Goal: Find specific page/section: Find specific page/section

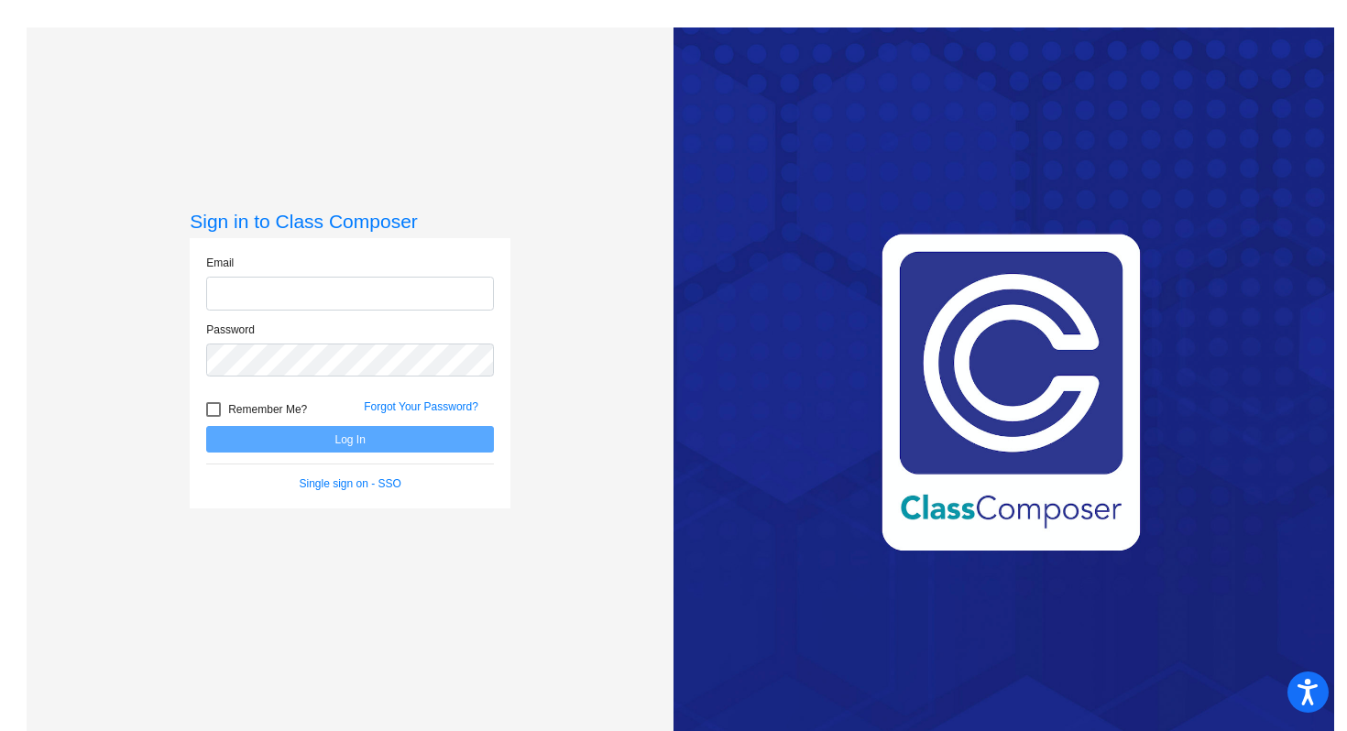
type input "[EMAIL_ADDRESS][DOMAIN_NAME]"
click at [352, 445] on button "Log In" at bounding box center [350, 439] width 288 height 27
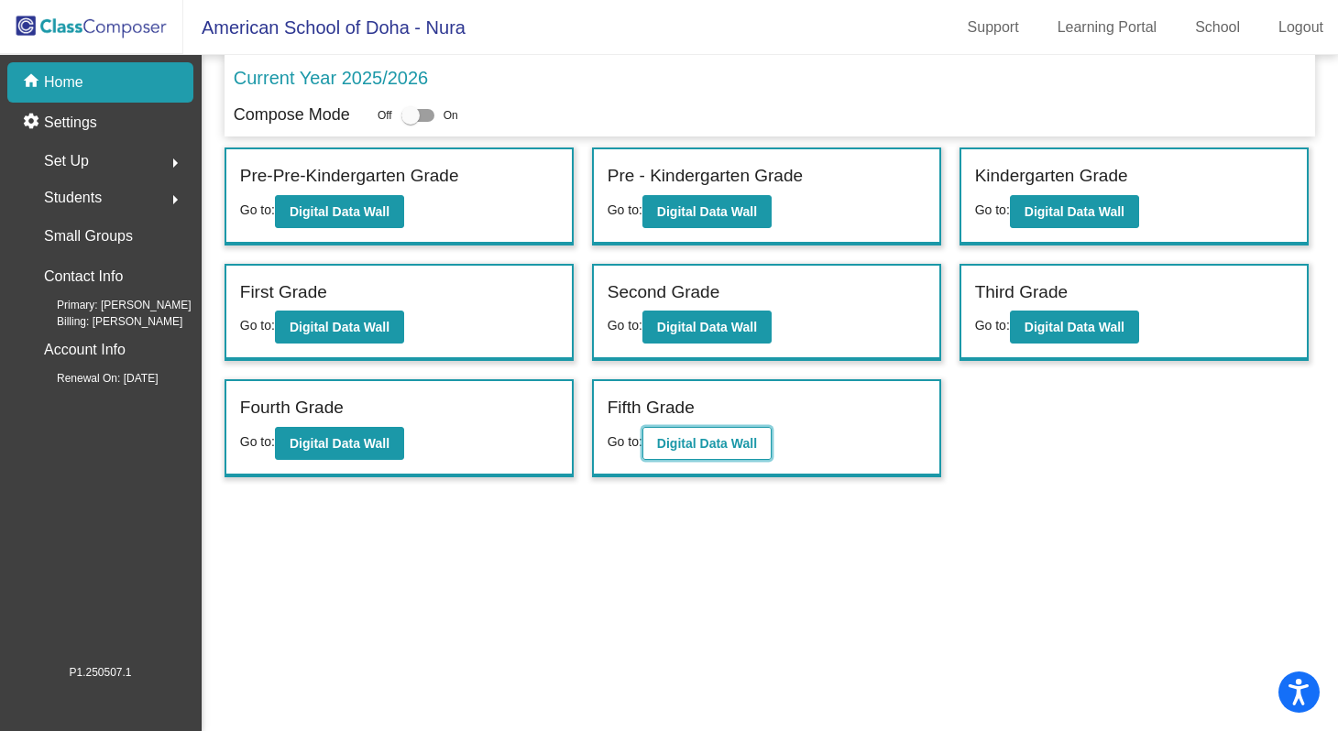
click at [723, 441] on b "Digital Data Wall" at bounding box center [707, 443] width 100 height 15
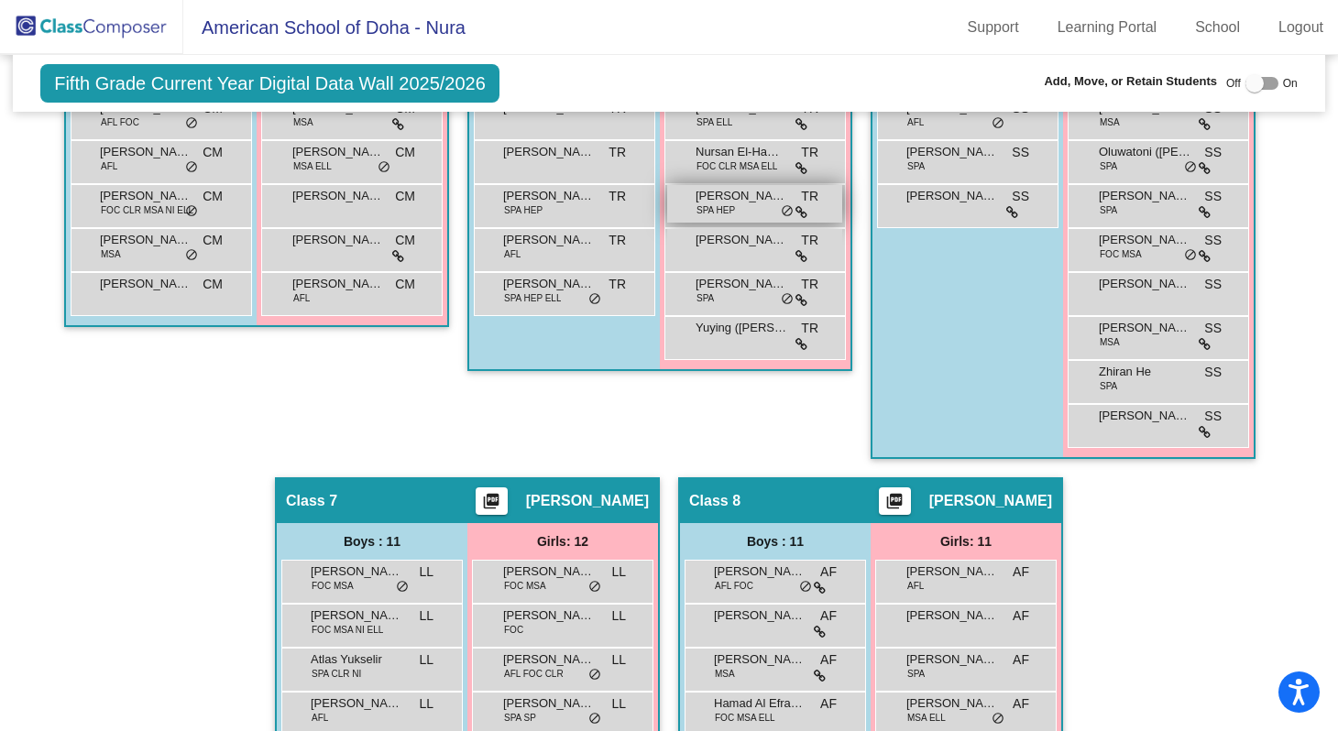
scroll to position [1519, 0]
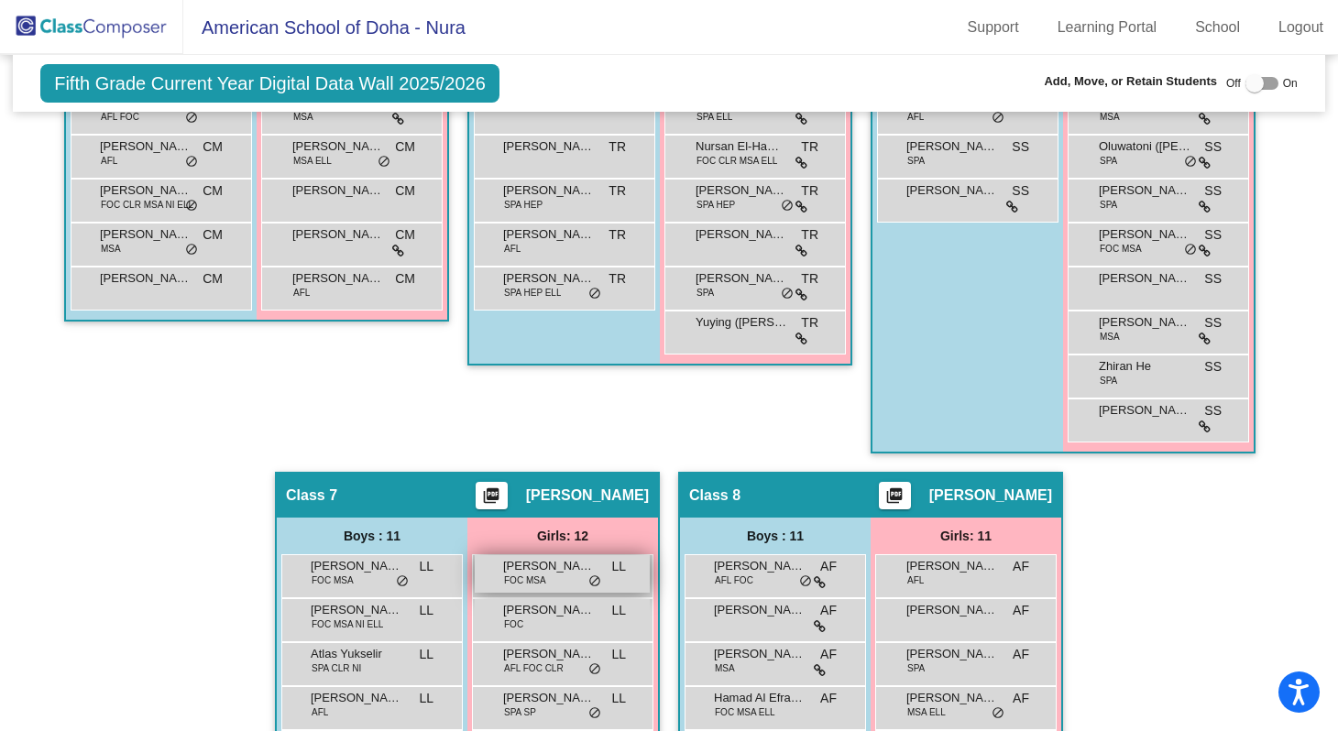
click at [546, 577] on div "[PERSON_NAME] El [PERSON_NAME] FOC MSA LL lock do_not_disturb_alt" at bounding box center [562, 574] width 175 height 38
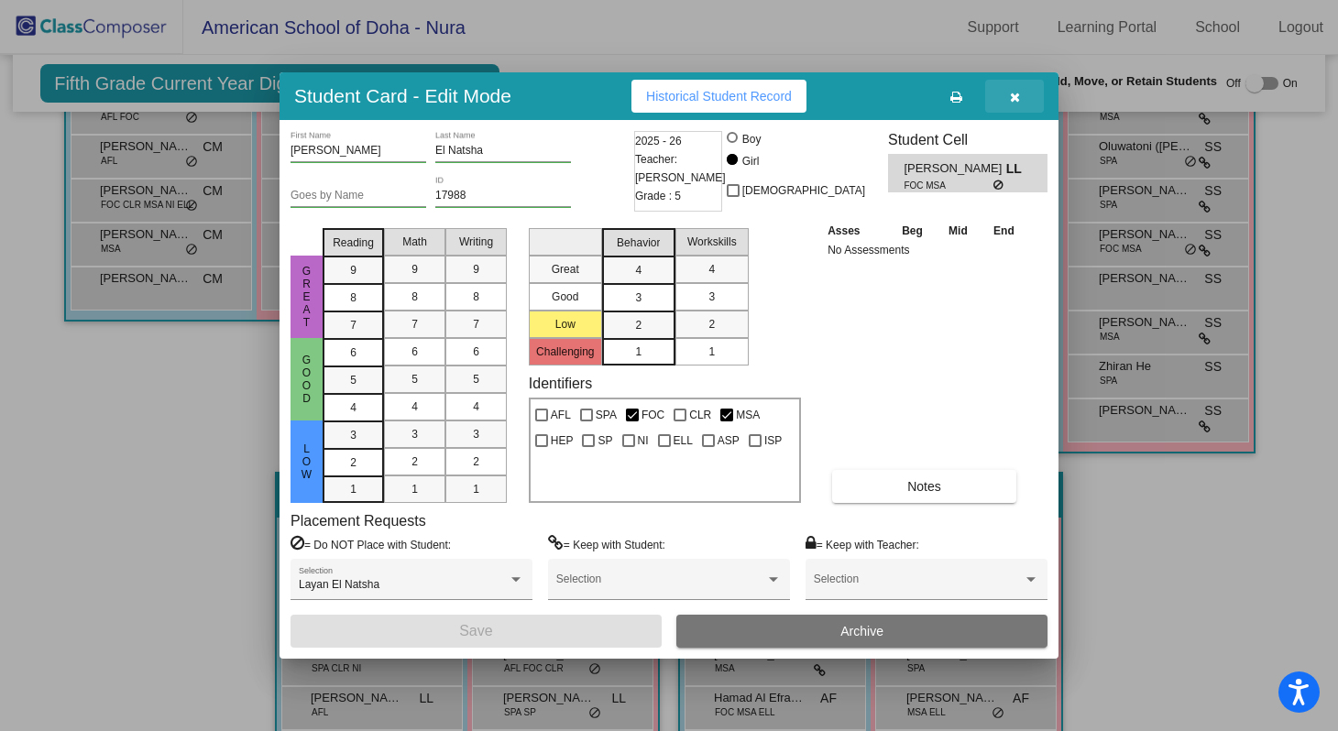
click at [1015, 97] on icon "button" at bounding box center [1015, 97] width 10 height 13
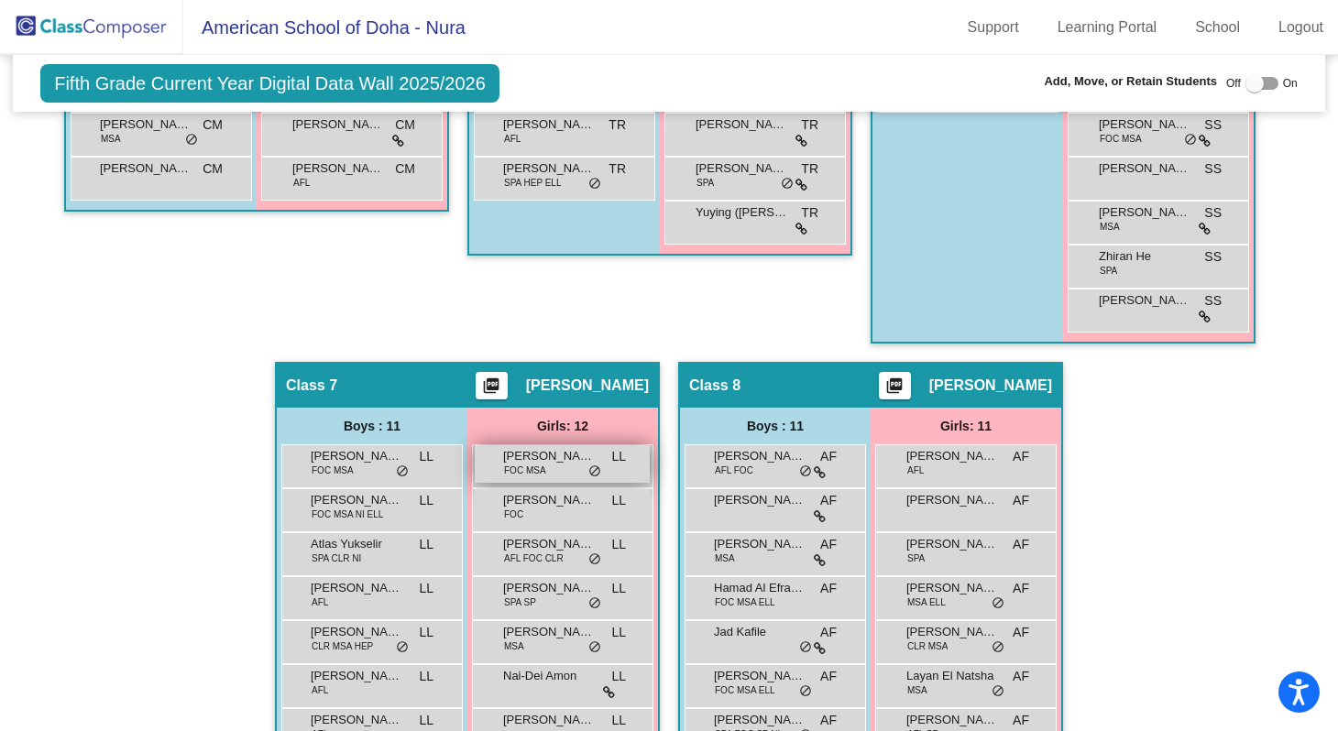
scroll to position [1633, 0]
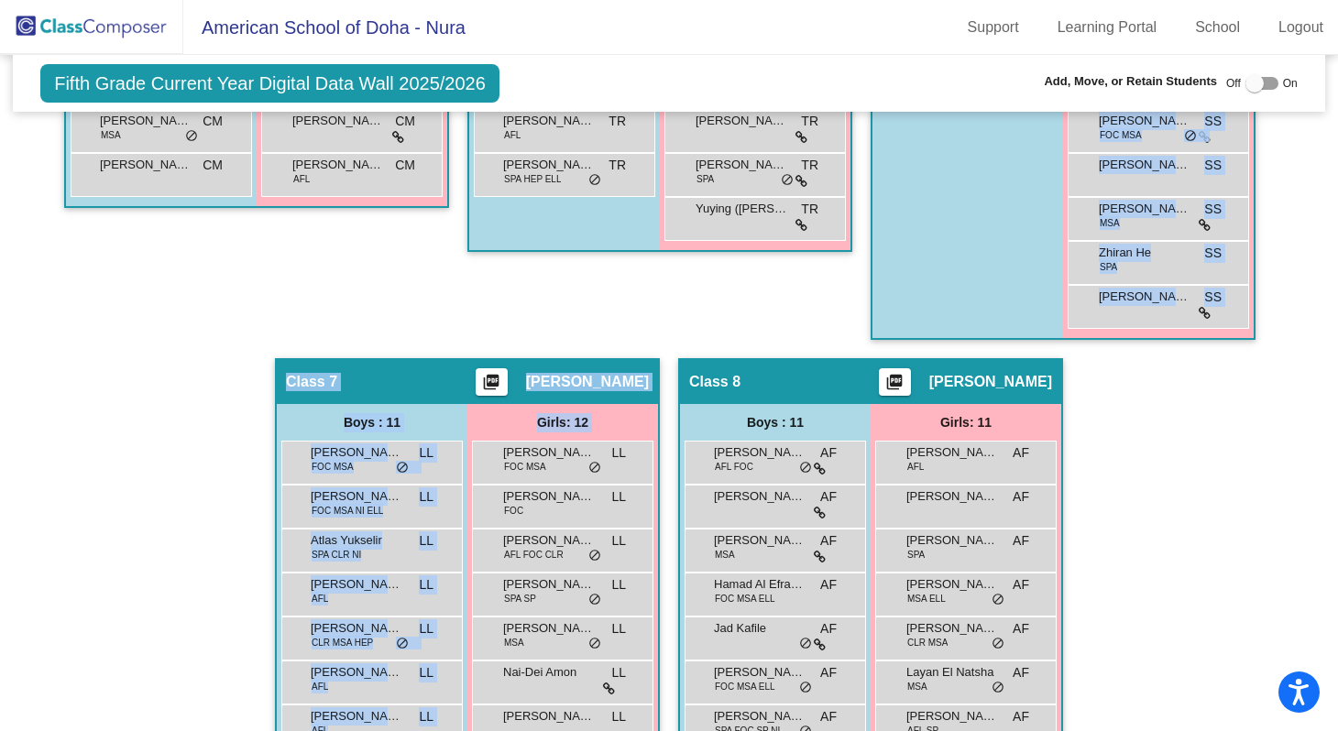
drag, startPoint x: 554, startPoint y: 468, endPoint x: 1000, endPoint y: 243, distance: 499.1
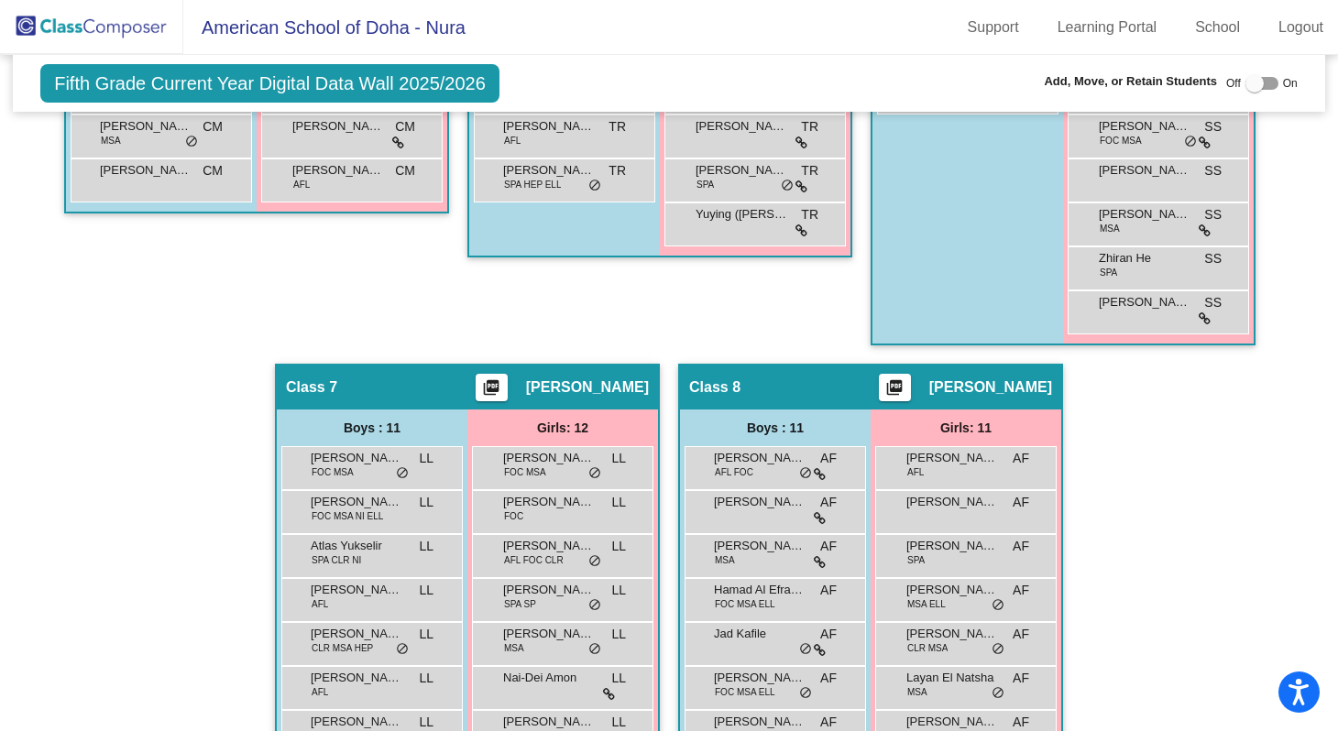
click at [586, 325] on div "Class 5 picture_as_pdf [PERSON_NAME] Add Student First Name Last Name Student I…" at bounding box center [659, 0] width 385 height 728
drag, startPoint x: 541, startPoint y: 465, endPoint x: 974, endPoint y: 241, distance: 488.1
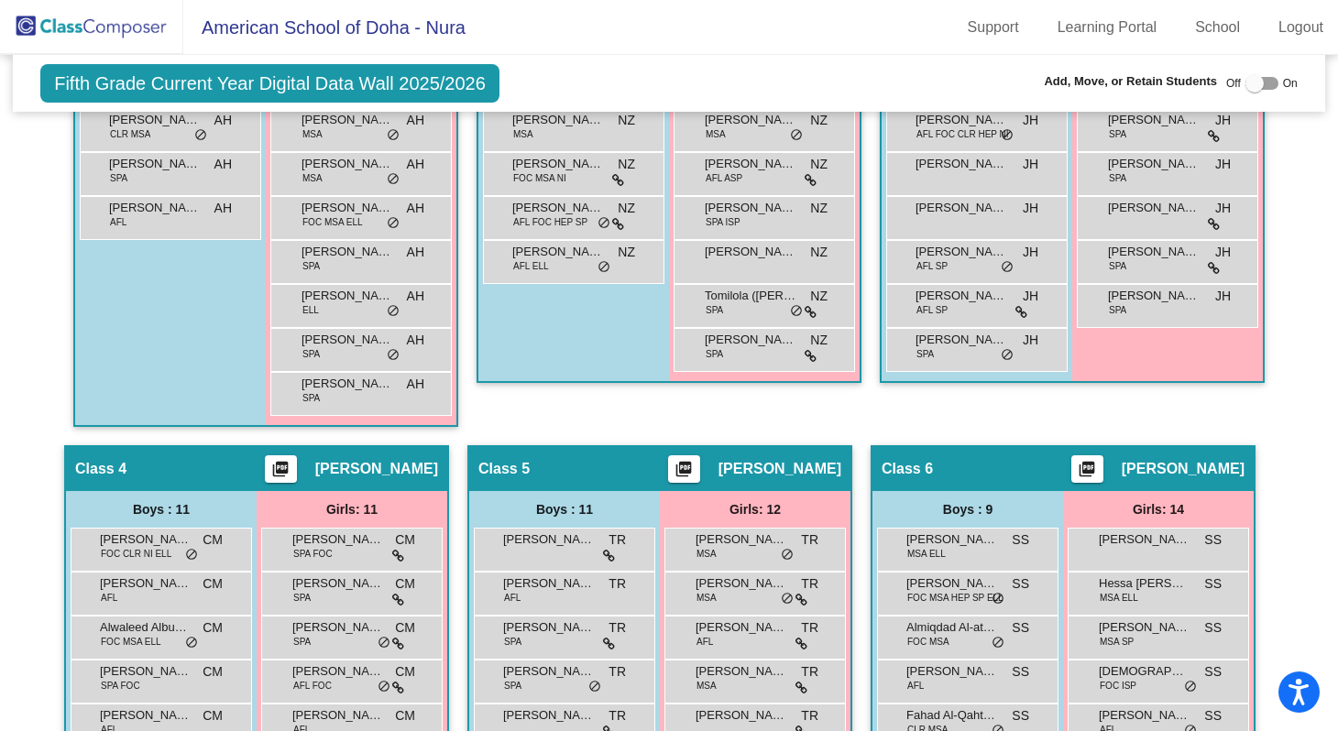
scroll to position [812, 0]
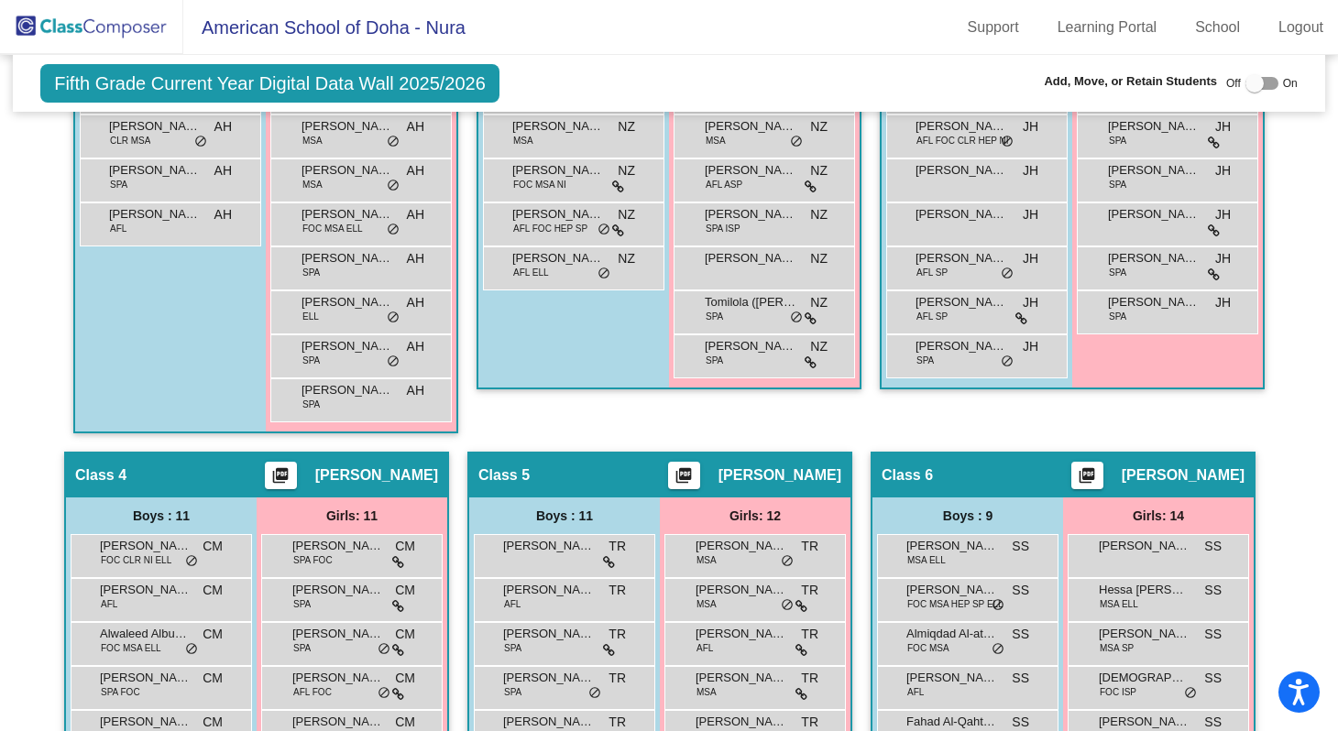
click at [1245, 85] on div at bounding box center [1254, 83] width 18 height 18
checkbox input "true"
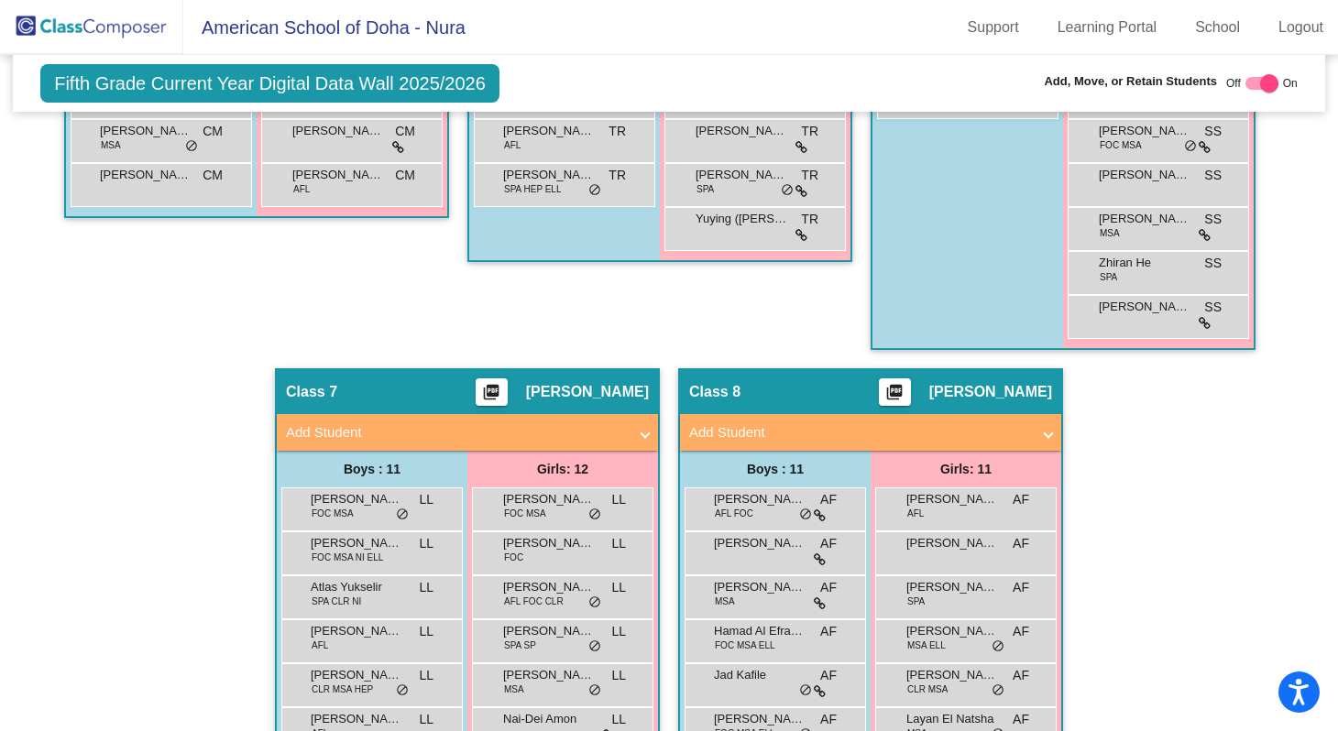
scroll to position [1716, 0]
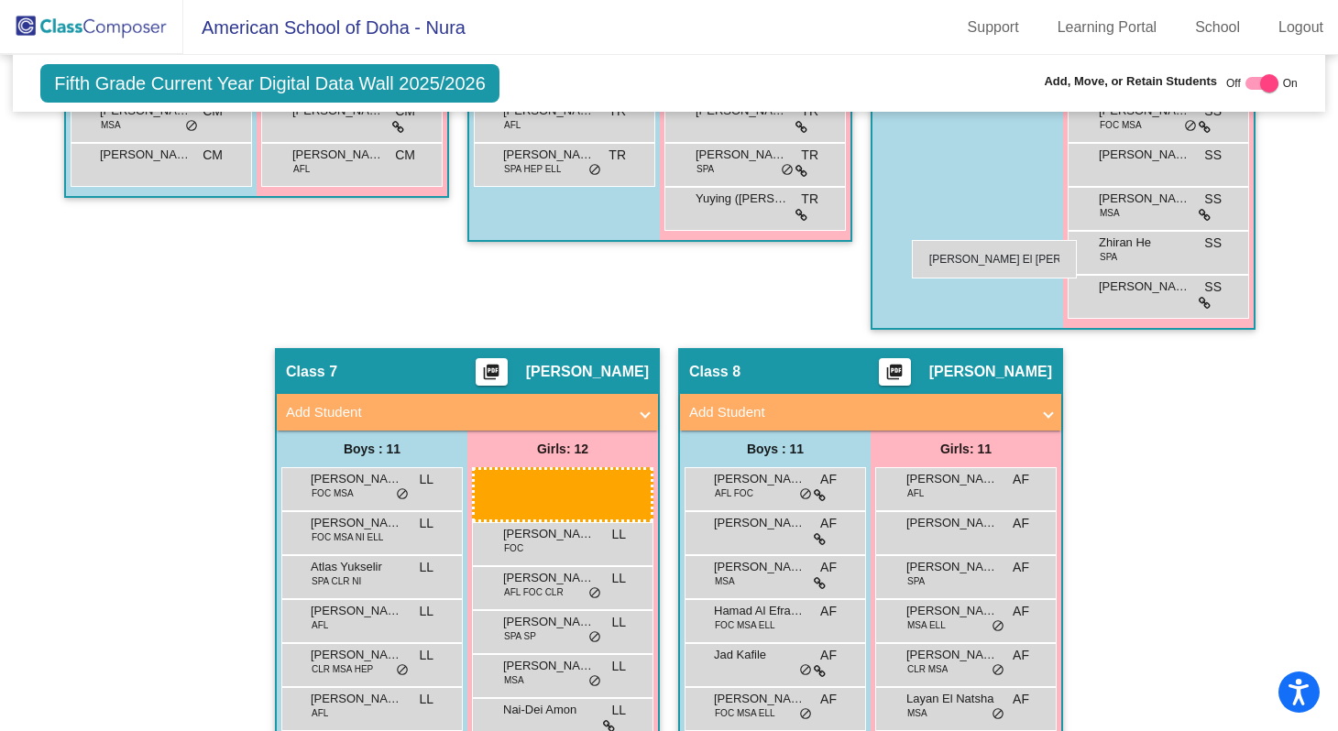
drag, startPoint x: 532, startPoint y: 490, endPoint x: 912, endPoint y: 239, distance: 454.9
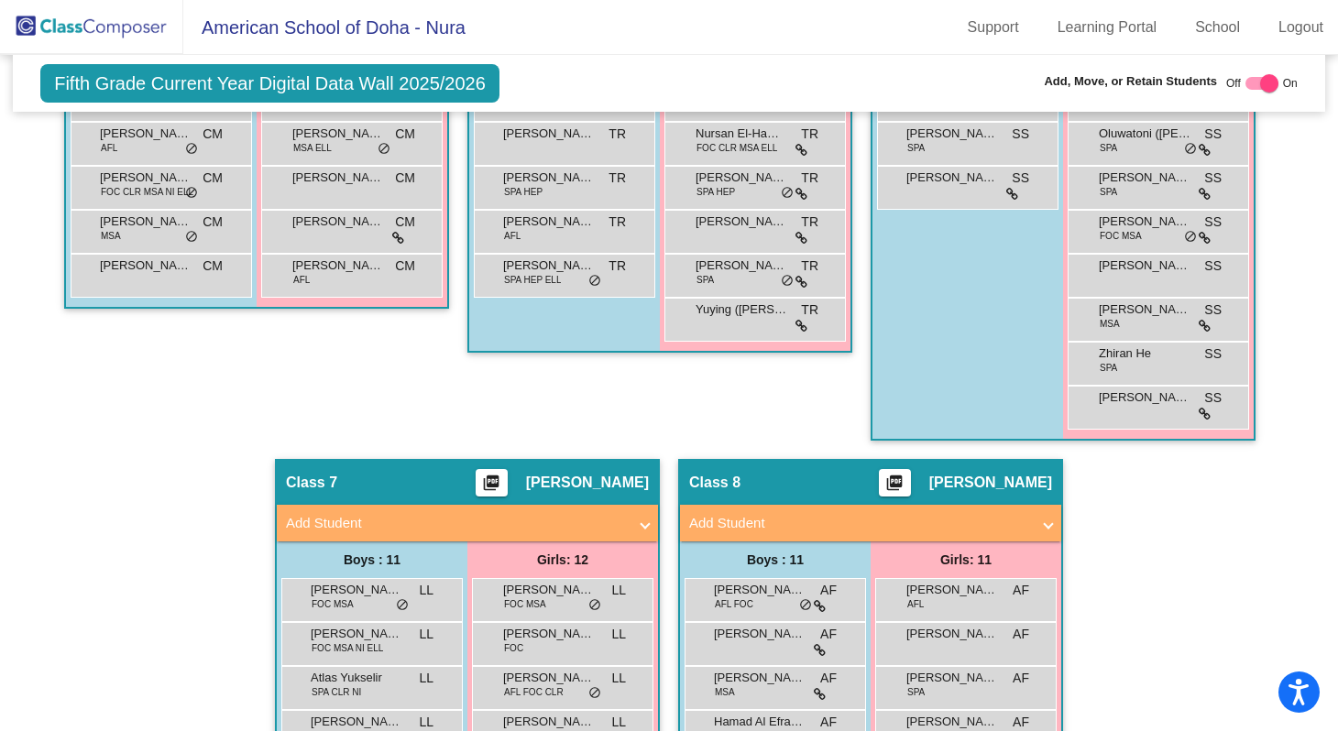
scroll to position [1612, 0]
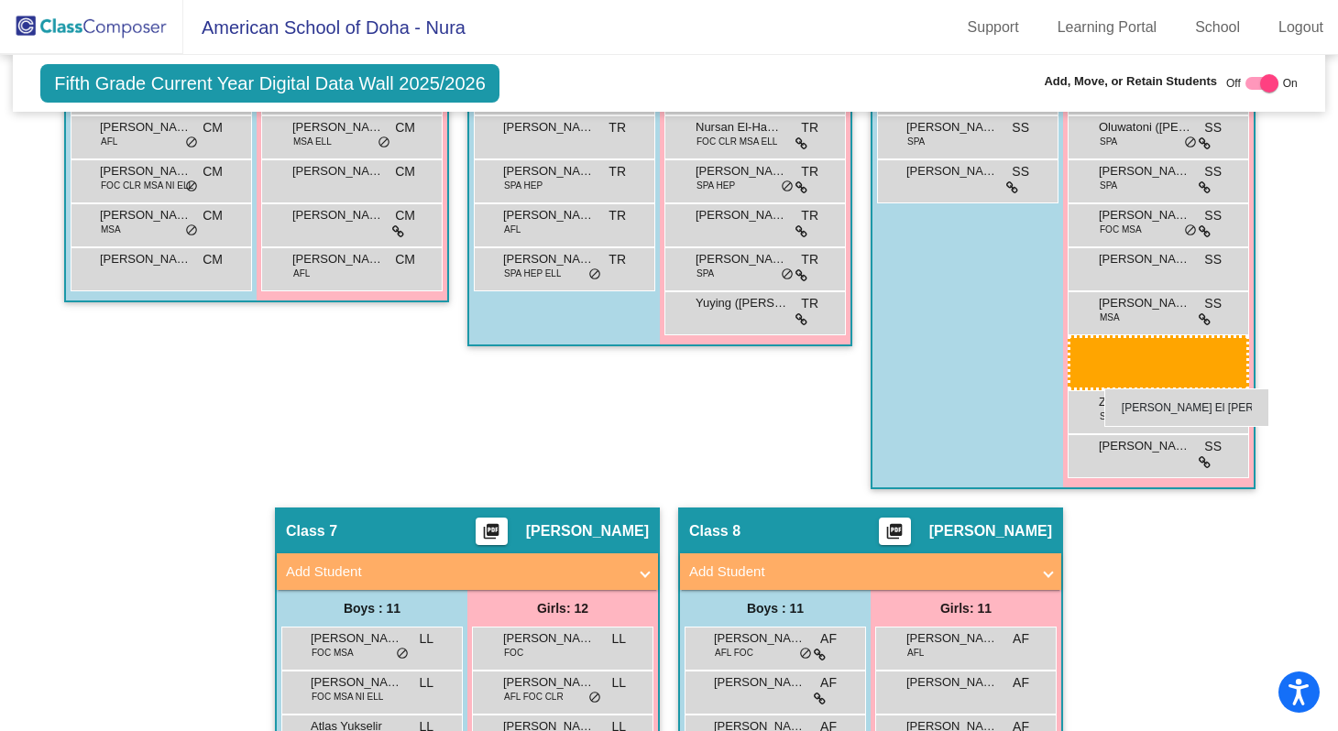
drag, startPoint x: 535, startPoint y: 599, endPoint x: 1104, endPoint y: 388, distance: 607.1
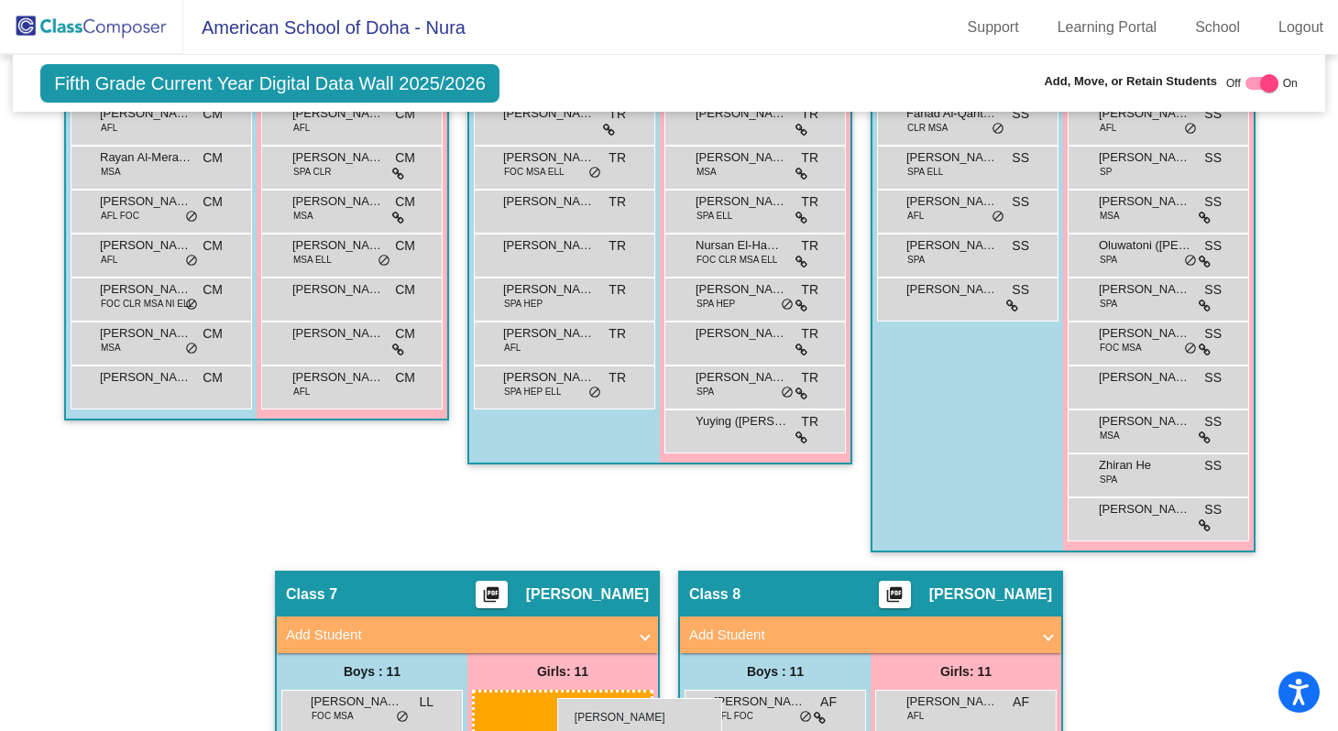
scroll to position [1508, 0]
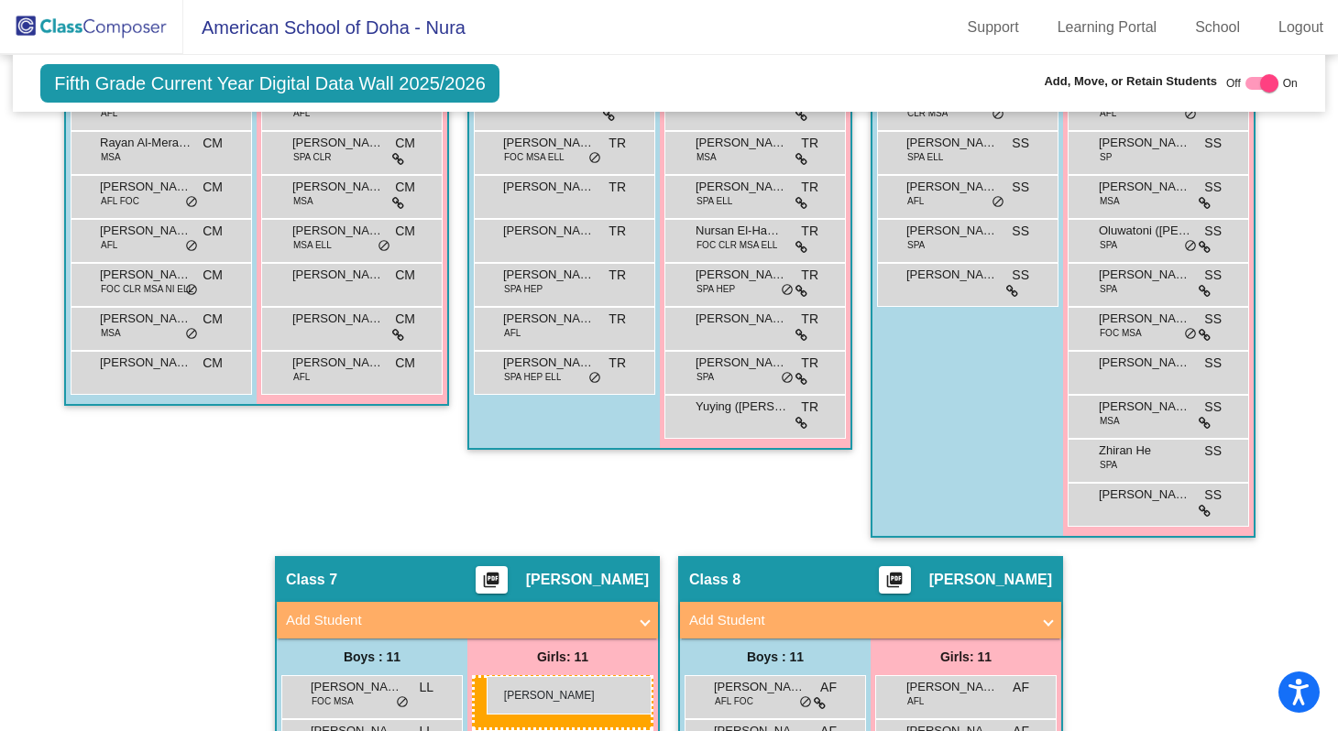
drag, startPoint x: 1111, startPoint y: 159, endPoint x: 487, endPoint y: 675, distance: 810.3
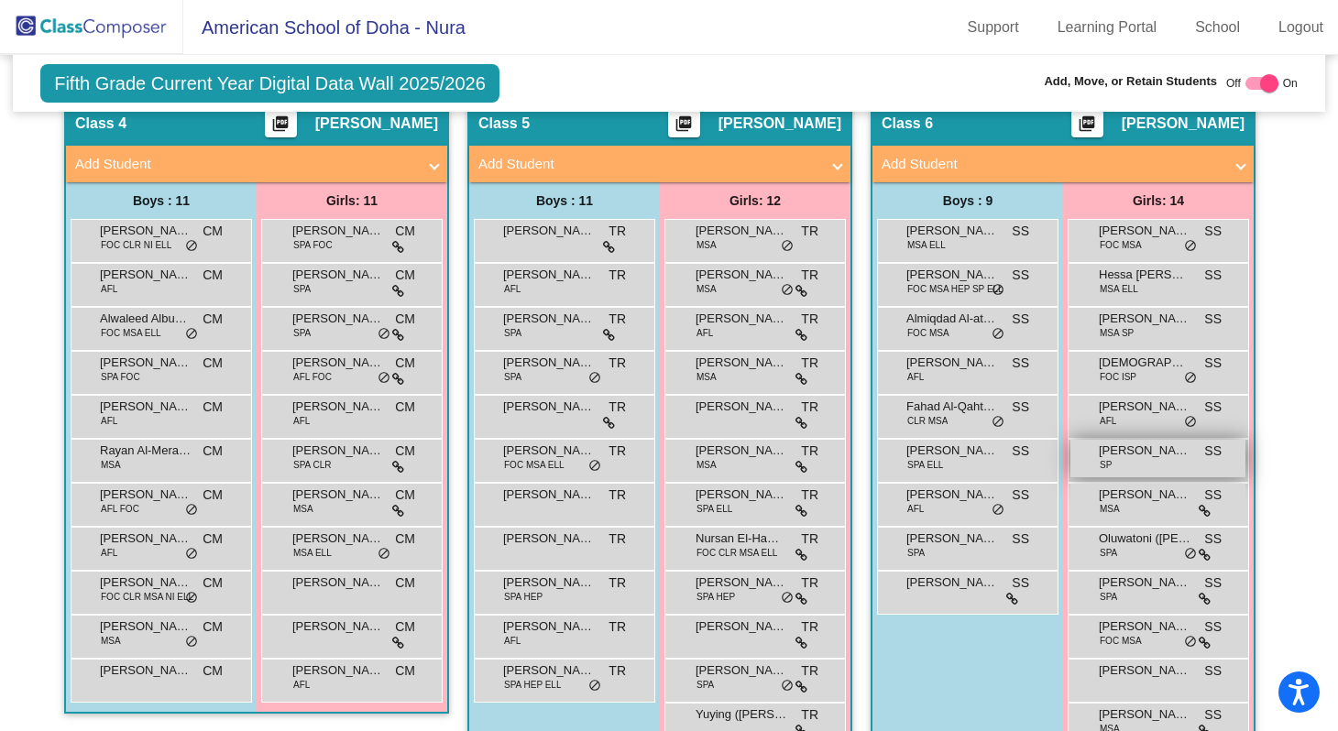
scroll to position [1182, 0]
